Goal: Transaction & Acquisition: Subscribe to service/newsletter

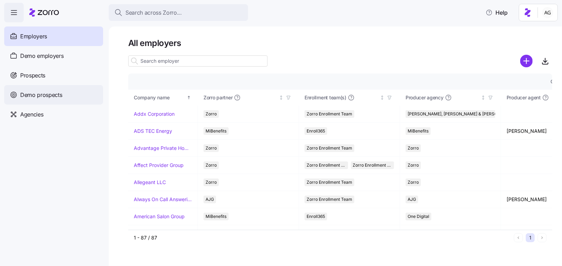
click at [63, 97] on div "Demo prospects" at bounding box center [53, 95] width 99 height 20
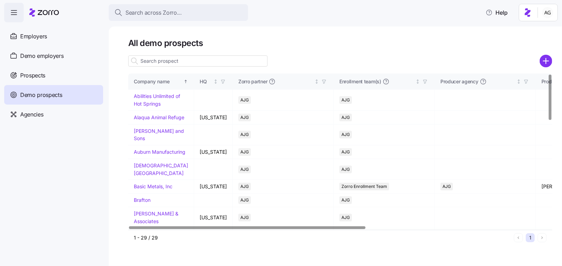
click at [203, 60] on input at bounding box center [197, 60] width 139 height 11
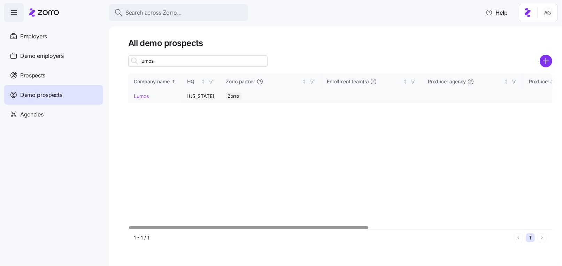
type input "lumos"
click at [143, 95] on link "Lumos" at bounding box center [141, 96] width 15 height 6
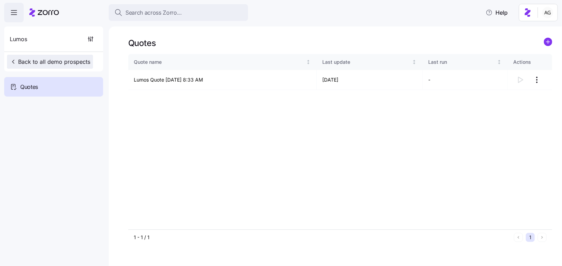
click at [40, 56] on button "Back to all demo prospects" at bounding box center [50, 62] width 86 height 14
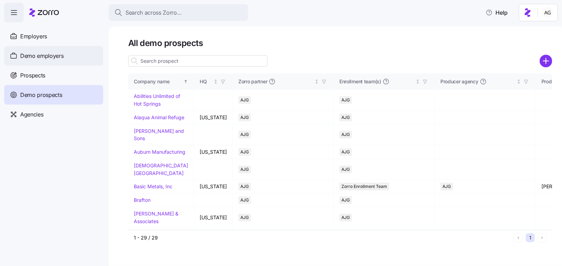
click at [35, 57] on span "Demo employers" at bounding box center [42, 56] width 44 height 9
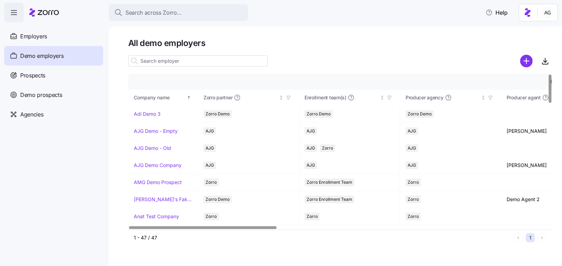
click at [178, 62] on input at bounding box center [197, 60] width 139 height 11
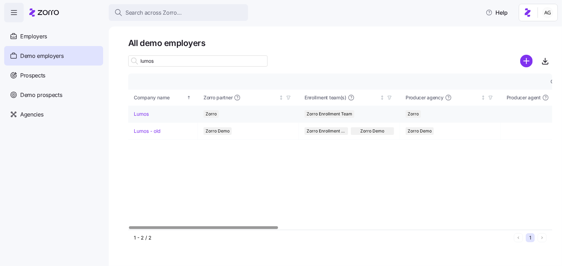
type input "lumos"
click at [146, 113] on link "Lumos" at bounding box center [141, 114] width 15 height 7
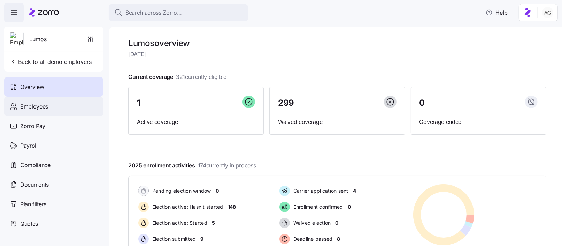
click at [67, 106] on div "Employees" at bounding box center [53, 107] width 99 height 20
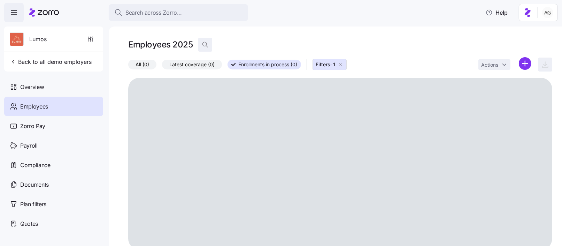
click at [207, 45] on icon "button" at bounding box center [205, 44] width 7 height 7
click at [218, 40] on input at bounding box center [267, 44] width 139 height 11
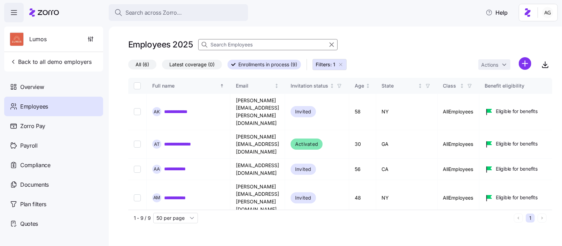
click at [216, 45] on input at bounding box center [267, 44] width 139 height 11
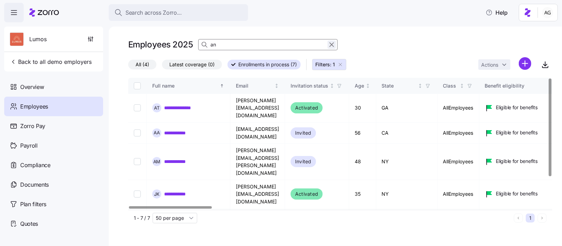
type input "an"
click at [334, 45] on icon "button" at bounding box center [332, 44] width 8 height 8
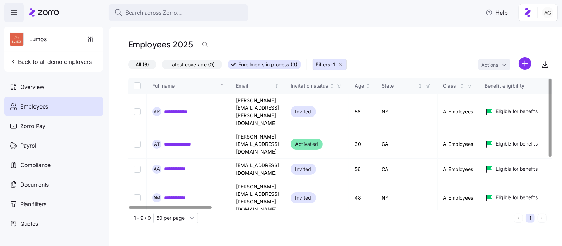
click at [148, 64] on span "All (6)" at bounding box center [143, 64] width 14 height 9
click at [128, 66] on input "All (6)" at bounding box center [128, 66] width 0 height 0
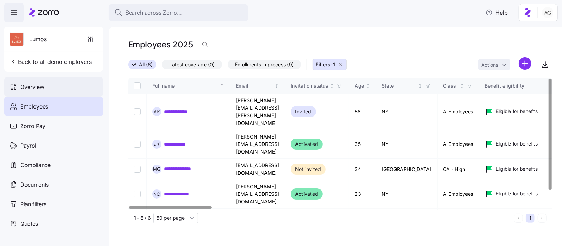
click at [39, 87] on span "Overview" at bounding box center [32, 87] width 24 height 9
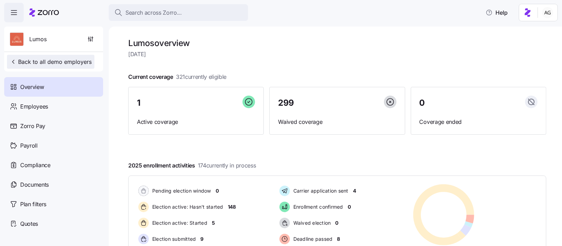
click at [71, 61] on span "Back to all demo employers" at bounding box center [51, 62] width 82 height 8
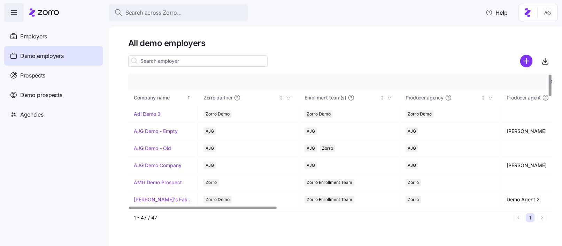
click at [171, 62] on input at bounding box center [197, 60] width 139 height 11
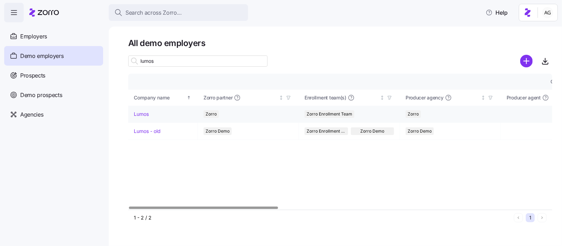
type input "lumos"
click at [145, 111] on link "Lumos" at bounding box center [141, 114] width 15 height 7
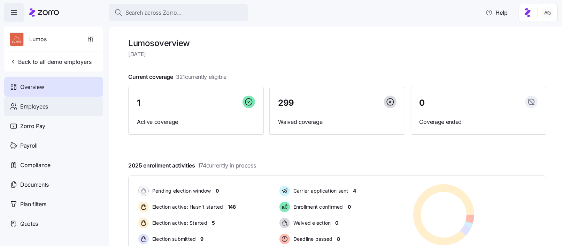
click at [57, 107] on div "Employees" at bounding box center [53, 107] width 99 height 20
click at [56, 106] on div "Employees" at bounding box center [53, 107] width 99 height 20
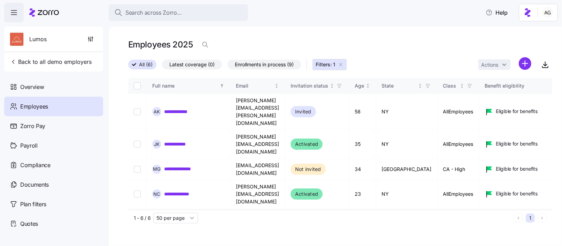
drag, startPoint x: 339, startPoint y: 62, endPoint x: 184, endPoint y: 70, distance: 155.4
click at [339, 62] on icon "button" at bounding box center [341, 65] width 6 height 6
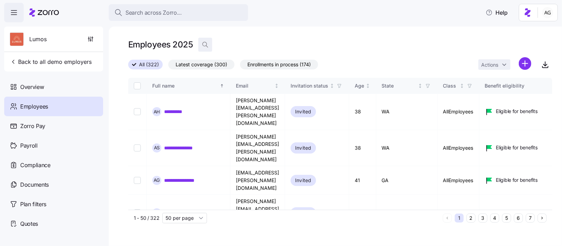
click at [199, 44] on span "button" at bounding box center [205, 44] width 13 height 13
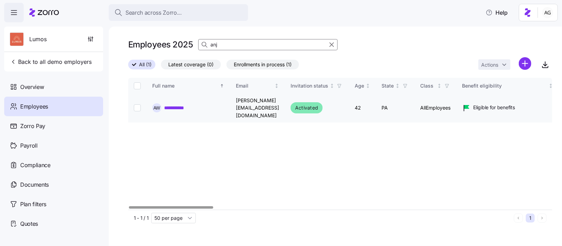
type input "anj"
click at [178, 104] on link "**********" at bounding box center [178, 107] width 29 height 7
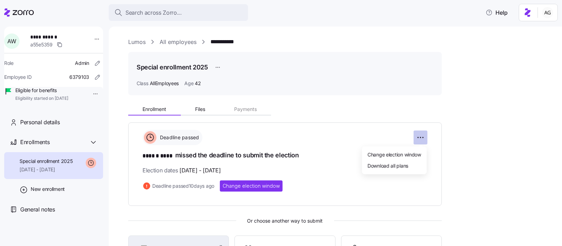
click at [423, 136] on html "**********" at bounding box center [281, 121] width 562 height 242
click at [393, 156] on span "Change election window" at bounding box center [395, 154] width 54 height 7
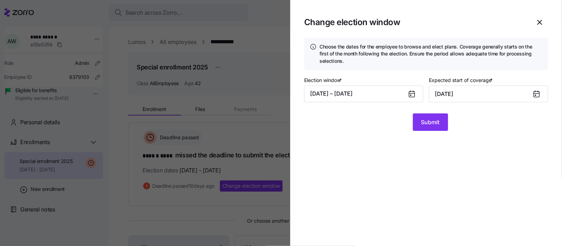
click at [408, 93] on div at bounding box center [415, 94] width 17 height 16
click at [387, 94] on button "[DATE] – [DATE]" at bounding box center [363, 93] width 119 height 17
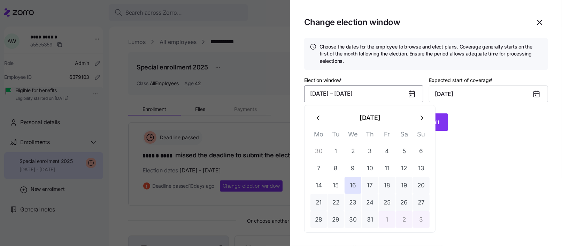
click at [421, 119] on icon "button" at bounding box center [422, 118] width 8 height 8
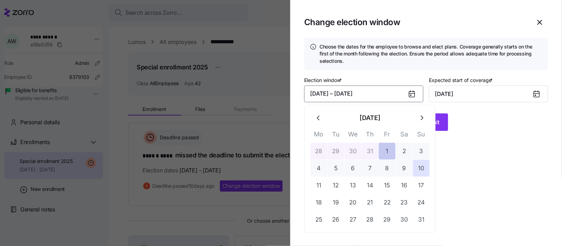
click at [383, 151] on button "1" at bounding box center [387, 151] width 17 height 17
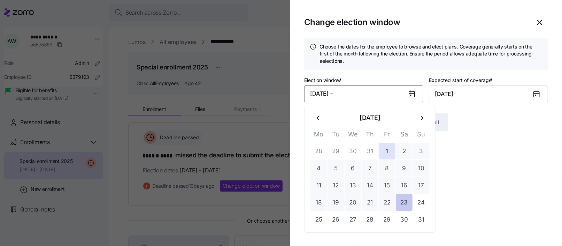
click at [405, 206] on button "23" at bounding box center [404, 202] width 17 height 17
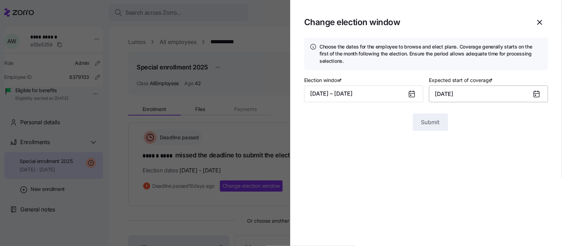
click at [524, 97] on input "[DATE]" at bounding box center [488, 93] width 119 height 17
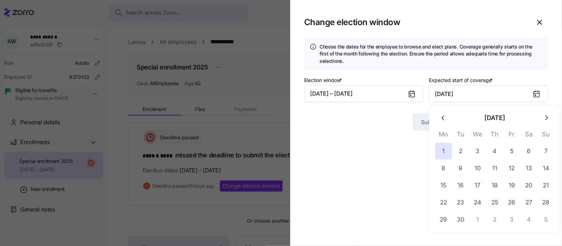
click at [553, 117] on button "button" at bounding box center [546, 117] width 17 height 17
click at [482, 147] on button "1" at bounding box center [478, 151] width 17 height 17
type input "[DATE]"
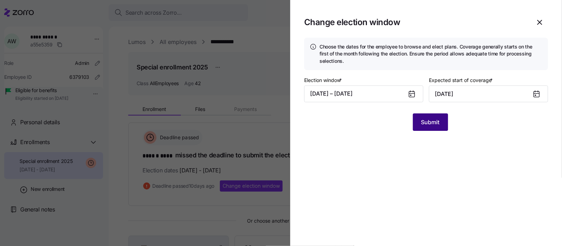
click at [441, 121] on button "Submit" at bounding box center [430, 121] width 35 height 17
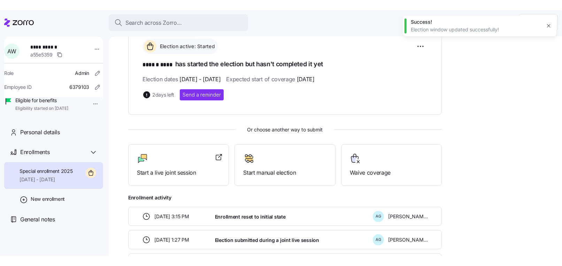
scroll to position [101, 0]
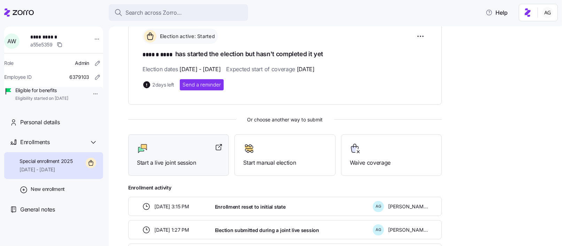
click at [176, 157] on div "Start a live joint session" at bounding box center [178, 155] width 83 height 24
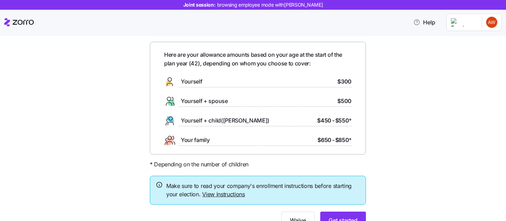
scroll to position [27, 0]
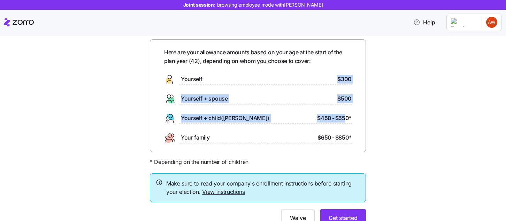
drag, startPoint x: 336, startPoint y: 80, endPoint x: 346, endPoint y: 121, distance: 42.2
click at [346, 121] on div "Here are your allowance amounts based on your age at the start of the plan year…" at bounding box center [258, 96] width 188 height 96
click at [346, 121] on span "$550 *" at bounding box center [343, 118] width 16 height 9
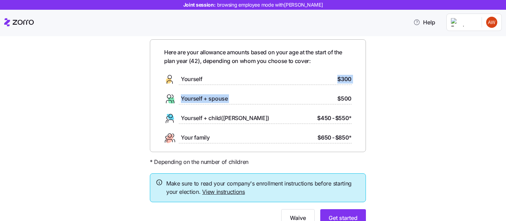
drag, startPoint x: 336, startPoint y: 76, endPoint x: 349, endPoint y: 93, distance: 21.6
click at [349, 93] on div "Here are your allowance amounts based on your age at the start of the plan year…" at bounding box center [258, 96] width 188 height 96
click at [349, 93] on div "Yourself + spouse $500" at bounding box center [258, 98] width 188 height 11
drag, startPoint x: 338, startPoint y: 77, endPoint x: 353, endPoint y: 79, distance: 15.4
click at [354, 78] on div "Here are your allowance amounts based on your age at the start of the plan year…" at bounding box center [258, 95] width 216 height 113
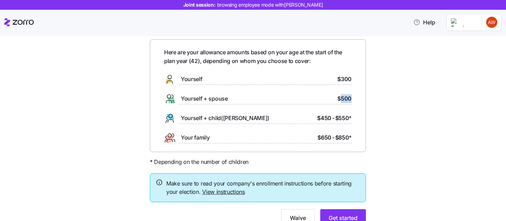
drag, startPoint x: 342, startPoint y: 100, endPoint x: 352, endPoint y: 99, distance: 10.5
click at [352, 99] on div "Here are your allowance amounts based on your age at the start of the plan year…" at bounding box center [258, 95] width 216 height 113
drag, startPoint x: 328, startPoint y: 114, endPoint x: 354, endPoint y: 114, distance: 25.8
click at [354, 114] on div "Here are your allowance amounts based on your age at the start of the plan year…" at bounding box center [258, 95] width 216 height 113
drag, startPoint x: 338, startPoint y: 137, endPoint x: 362, endPoint y: 137, distance: 24.4
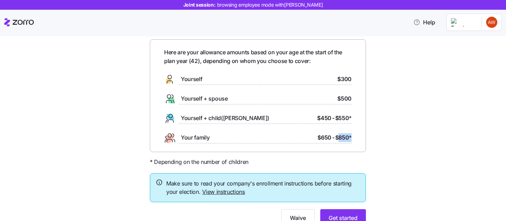
click at [362, 137] on div "Here are your allowance amounts based on your age at the start of the plan year…" at bounding box center [258, 95] width 216 height 113
click at [350, 81] on span "$300" at bounding box center [345, 79] width 14 height 9
click at [350, 103] on span "$500" at bounding box center [345, 98] width 14 height 9
click at [349, 119] on span "$550 *" at bounding box center [343, 118] width 16 height 9
click at [349, 132] on div "Here are your allowance amounts based on your age at the start of the plan year…" at bounding box center [258, 96] width 188 height 96
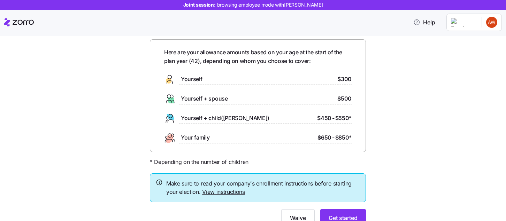
scroll to position [56, 0]
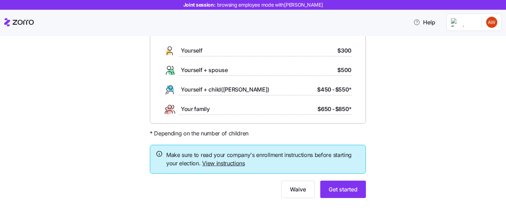
click at [231, 164] on link "View instructions" at bounding box center [223, 163] width 43 height 7
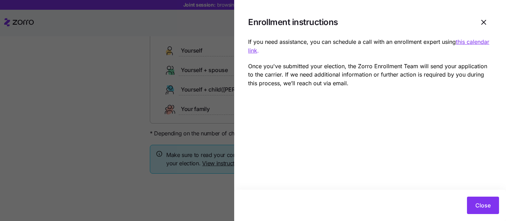
click at [478, 40] on u "this calendar link" at bounding box center [368, 46] width 241 height 16
click at [481, 209] on span "Close" at bounding box center [483, 206] width 15 height 8
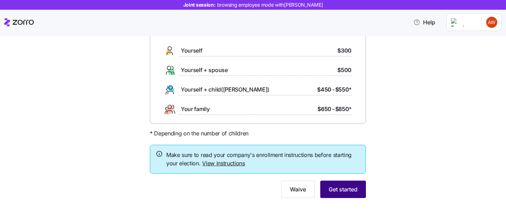
click at [358, 191] on button "Get started" at bounding box center [343, 189] width 46 height 17
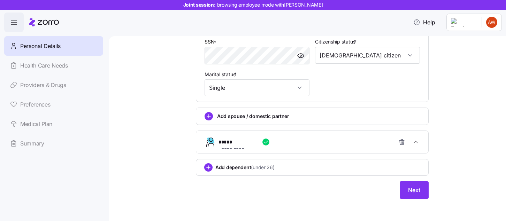
scroll to position [281, 0]
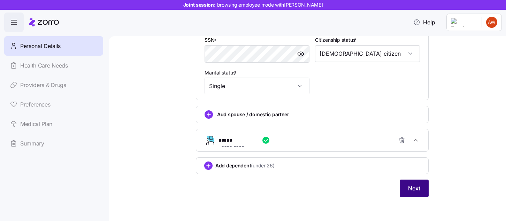
click at [411, 192] on span "Next" at bounding box center [414, 188] width 12 height 8
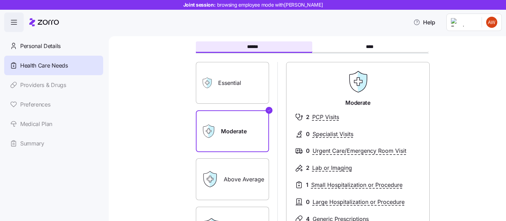
scroll to position [42, 0]
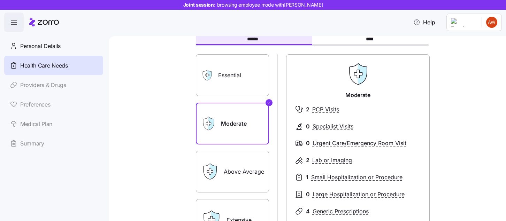
click at [248, 76] on label "Essential" at bounding box center [232, 75] width 73 height 42
click at [0, 0] on input "Essential" at bounding box center [0, 0] width 0 height 0
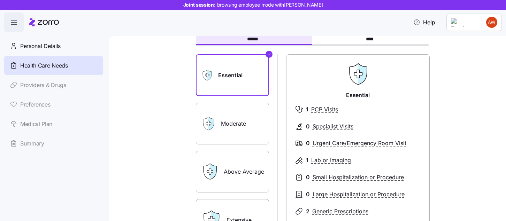
click at [242, 215] on label "Extensive" at bounding box center [232, 220] width 73 height 42
click at [0, 0] on input "Extensive" at bounding box center [0, 0] width 0 height 0
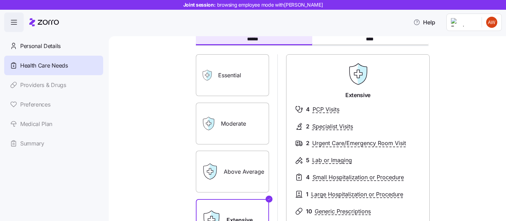
click at [224, 82] on label "Essential" at bounding box center [232, 75] width 73 height 42
click at [0, 0] on input "Essential" at bounding box center [0, 0] width 0 height 0
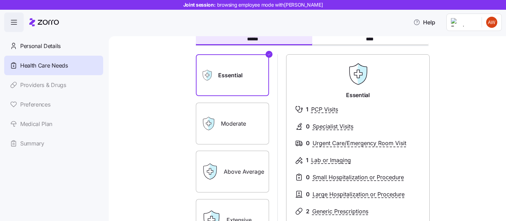
click at [238, 114] on label "Moderate" at bounding box center [232, 124] width 73 height 42
click at [0, 0] on input "Moderate" at bounding box center [0, 0] width 0 height 0
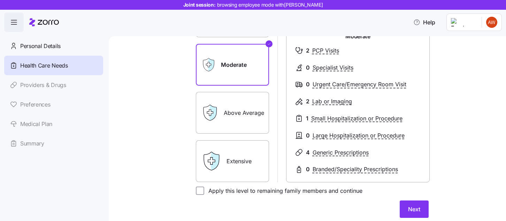
scroll to position [104, 0]
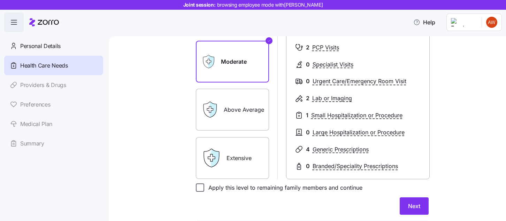
click at [201, 187] on input "Apply this level to remaining family members and continue" at bounding box center [200, 188] width 8 height 8
checkbox input "true"
click at [414, 211] on button "Next" at bounding box center [414, 206] width 29 height 17
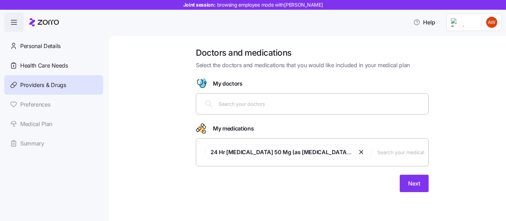
click at [273, 106] on input "text" at bounding box center [322, 104] width 206 height 8
type input "brown"
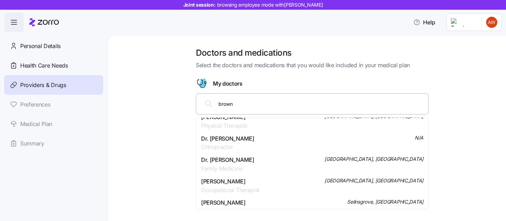
scroll to position [116, 0]
click at [262, 161] on div "Dr. Michael D Brown Family Medicine Lewisburg, PA" at bounding box center [312, 163] width 222 height 17
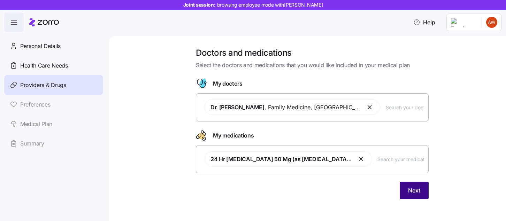
click at [425, 192] on button "Next" at bounding box center [414, 190] width 29 height 17
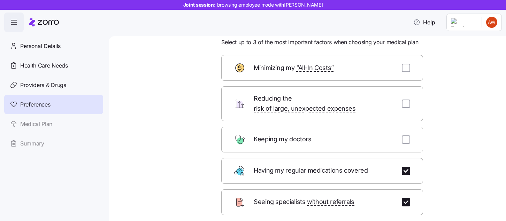
scroll to position [22, 0]
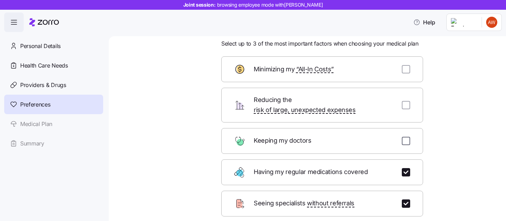
click at [406, 137] on input "checkbox" at bounding box center [406, 141] width 8 height 8
checkbox input "true"
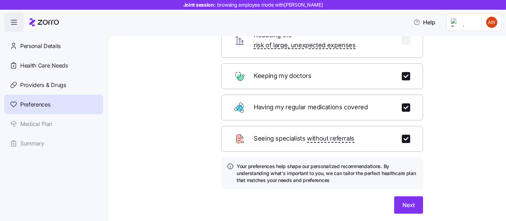
scroll to position [88, 0]
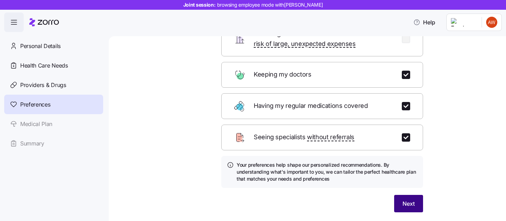
click at [408, 195] on button "Next" at bounding box center [408, 203] width 29 height 17
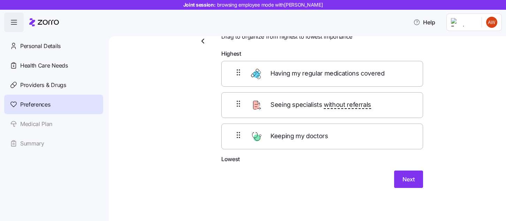
scroll to position [23, 0]
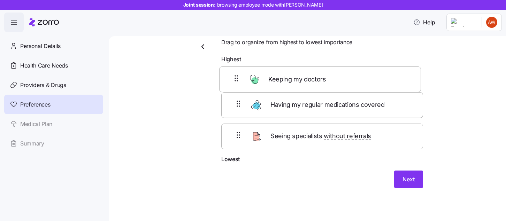
drag, startPoint x: 321, startPoint y: 138, endPoint x: 319, endPoint y: 79, distance: 58.6
click at [319, 79] on div "Having my regular medications covered Seeing specialists without referrals Keep…" at bounding box center [322, 111] width 202 height 89
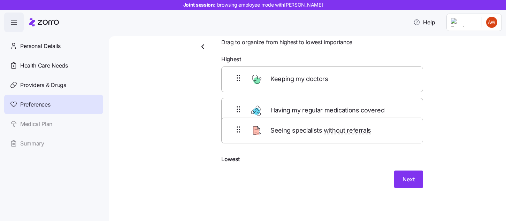
drag, startPoint x: 310, startPoint y: 108, endPoint x: 311, endPoint y: 137, distance: 28.9
click at [311, 137] on div "Keeping my doctors Seeing specialists without referrals Having my regular medic…" at bounding box center [322, 111] width 202 height 89
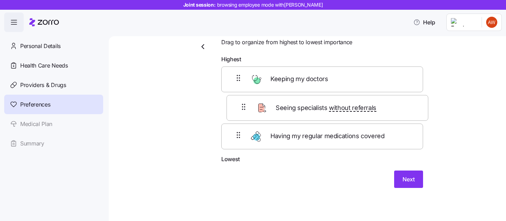
drag, startPoint x: 306, startPoint y: 148, endPoint x: 311, endPoint y: 111, distance: 37.7
click at [311, 111] on div "Keeping my doctors Having my regular medications covered Seeing specialists wit…" at bounding box center [322, 111] width 202 height 89
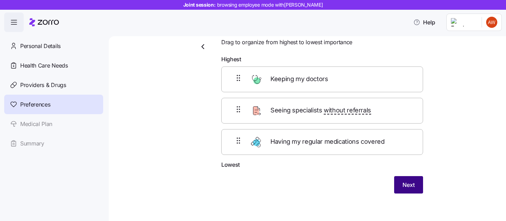
click at [402, 182] on button "Next" at bounding box center [408, 184] width 29 height 17
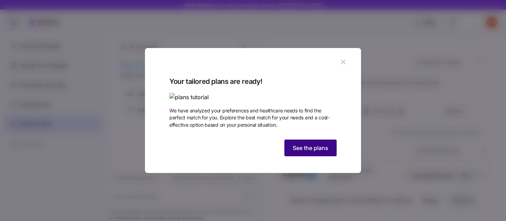
click at [296, 152] on span "See the plans" at bounding box center [311, 148] width 36 height 8
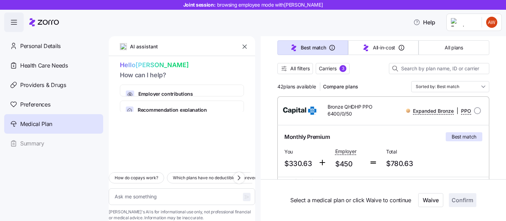
scroll to position [63, 0]
drag, startPoint x: 277, startPoint y: 90, endPoint x: 318, endPoint y: 88, distance: 40.5
click at [318, 88] on div "42 plans available Compare plans" at bounding box center [320, 87] width 84 height 11
click at [342, 73] on button "Carriers 3" at bounding box center [333, 69] width 34 height 11
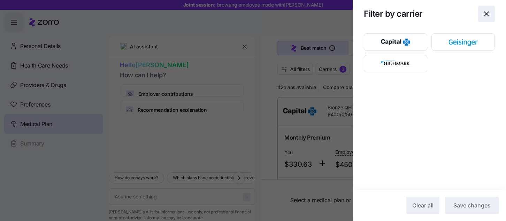
click at [485, 15] on icon "button" at bounding box center [487, 14] width 8 height 8
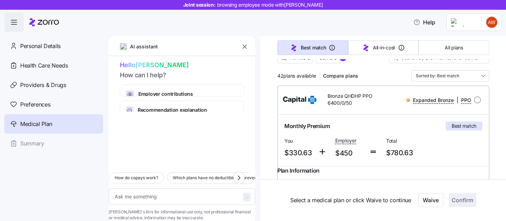
scroll to position [71, 0]
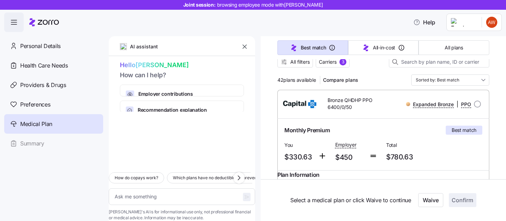
click at [282, 81] on span "42 plans available" at bounding box center [297, 80] width 38 height 7
drag, startPoint x: 452, startPoint y: 131, endPoint x: 483, endPoint y: 131, distance: 30.3
click at [483, 131] on div "Monthly Premium Best match" at bounding box center [384, 130] width 204 height 15
click at [484, 128] on div "Monthly Premium Best match" at bounding box center [384, 130] width 204 height 15
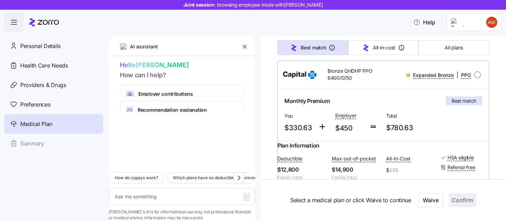
scroll to position [101, 0]
drag, startPoint x: 392, startPoint y: 126, endPoint x: 431, endPoint y: 126, distance: 38.7
click at [431, 126] on span "$780.63" at bounding box center [408, 128] width 45 height 12
drag, startPoint x: 340, startPoint y: 128, endPoint x: 361, endPoint y: 127, distance: 21.3
click at [361, 127] on span "$450" at bounding box center [349, 128] width 28 height 12
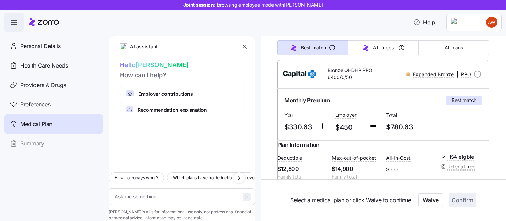
click at [313, 127] on div "You $330.63" at bounding box center [299, 122] width 34 height 29
drag, startPoint x: 313, startPoint y: 127, endPoint x: 286, endPoint y: 127, distance: 27.9
click at [286, 127] on div "You $330.63" at bounding box center [299, 122] width 34 height 29
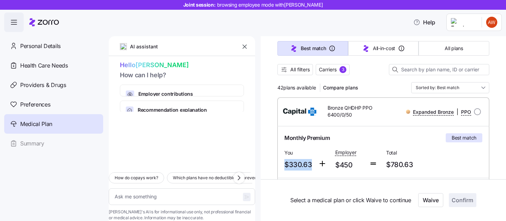
scroll to position [0, 0]
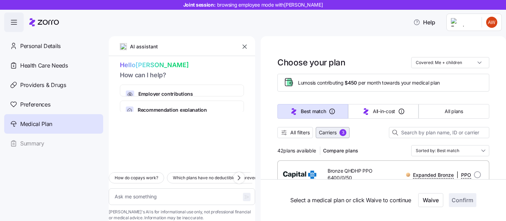
click at [335, 129] on span "Carriers" at bounding box center [328, 132] width 18 height 7
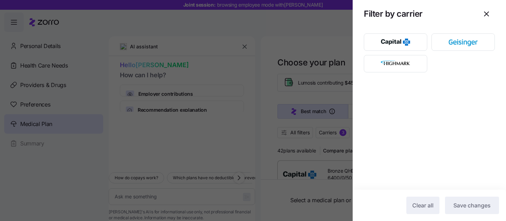
click at [304, 133] on div at bounding box center [253, 110] width 506 height 221
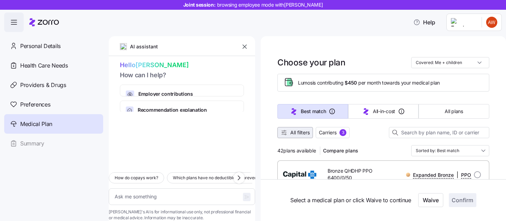
click at [296, 132] on span "All filters" at bounding box center [300, 132] width 20 height 7
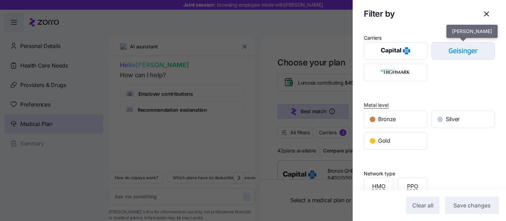
click at [446, 54] on img "button" at bounding box center [463, 51] width 51 height 14
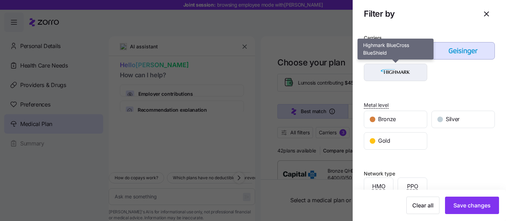
click at [381, 69] on img "button" at bounding box center [395, 73] width 51 height 14
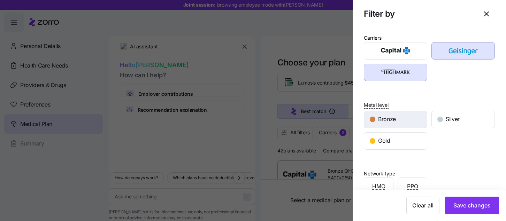
click at [404, 122] on div "Bronze" at bounding box center [395, 119] width 63 height 17
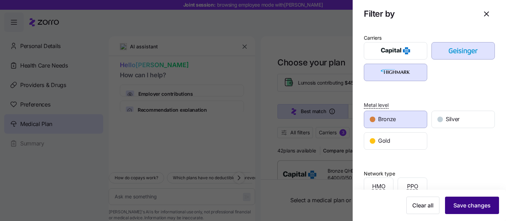
click at [488, 208] on span "Save changes" at bounding box center [472, 206] width 37 height 8
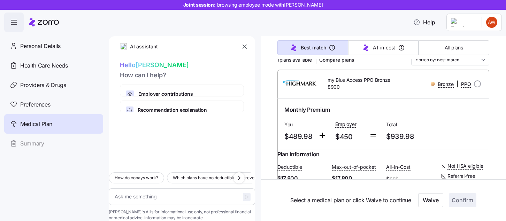
scroll to position [93, 0]
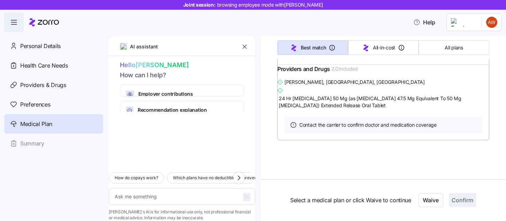
type textarea "x"
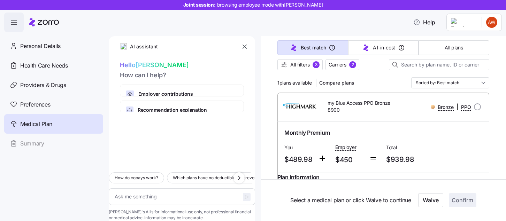
scroll to position [75, 0]
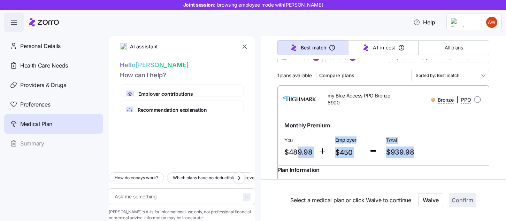
drag, startPoint x: 296, startPoint y: 152, endPoint x: 426, endPoint y: 149, distance: 129.7
click at [426, 149] on div "Monthly Premium You $489.98 Employer $450 Total $939.98" at bounding box center [384, 140] width 204 height 43
click at [426, 149] on span "$939.98" at bounding box center [408, 153] width 45 height 12
drag, startPoint x: 424, startPoint y: 150, endPoint x: 388, endPoint y: 149, distance: 36.6
click at [388, 149] on span "$939.98" at bounding box center [408, 153] width 45 height 12
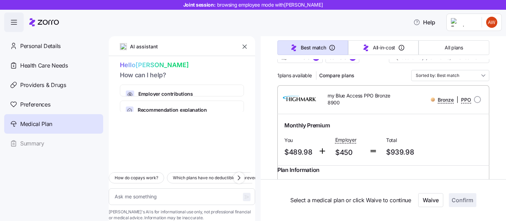
click at [393, 123] on div "Monthly Premium" at bounding box center [384, 125] width 198 height 9
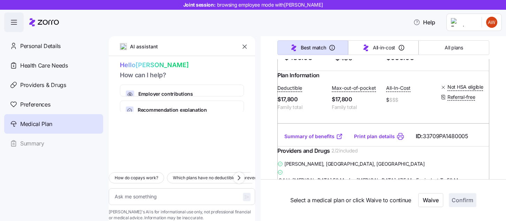
scroll to position [171, 0]
